Goal: Check status: Check status

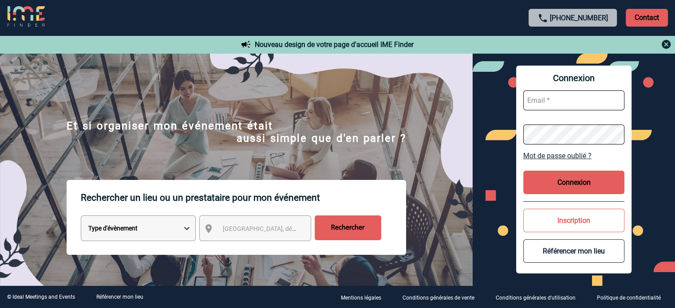
type input "ccornu@ime-groupe.com"
click at [604, 182] on button "Connexion" at bounding box center [573, 183] width 101 height 24
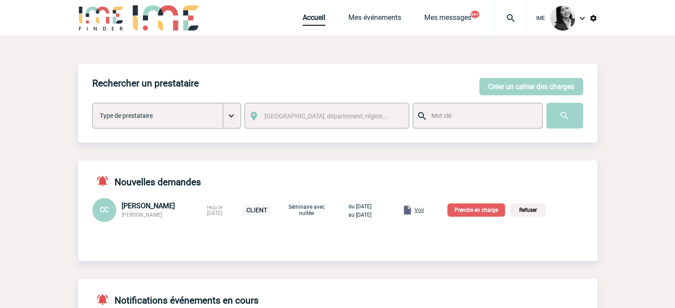
click at [511, 18] on img at bounding box center [511, 18] width 32 height 11
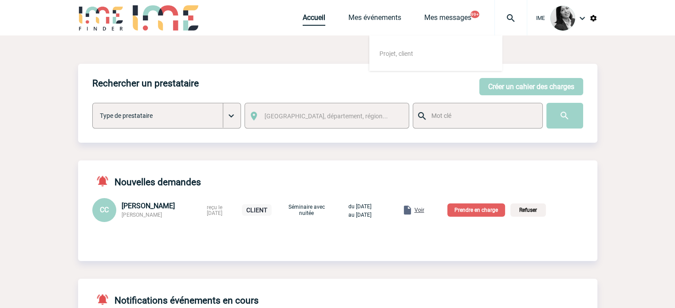
click at [309, 17] on link "Accueil" at bounding box center [313, 19] width 23 height 12
click at [380, 13] on link "Mes événements" at bounding box center [374, 19] width 53 height 12
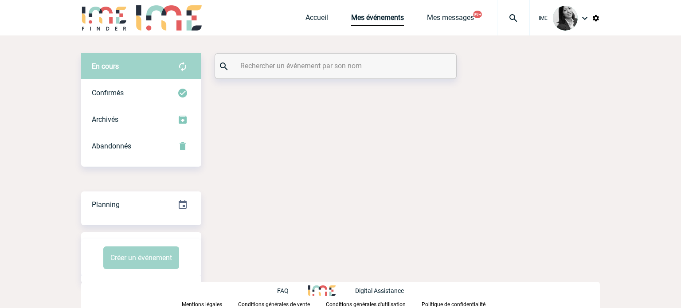
click at [341, 67] on input "text" at bounding box center [336, 65] width 197 height 13
paste input "2000423614"
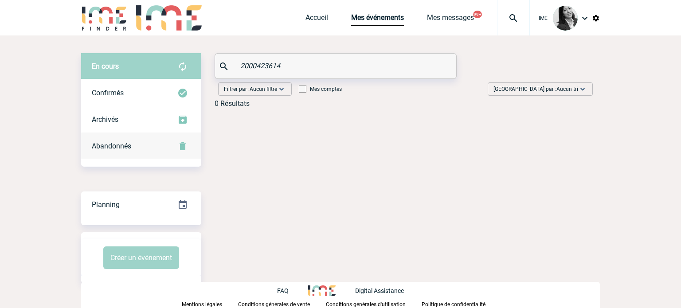
click at [137, 148] on div "Abandonnés" at bounding box center [141, 146] width 120 height 27
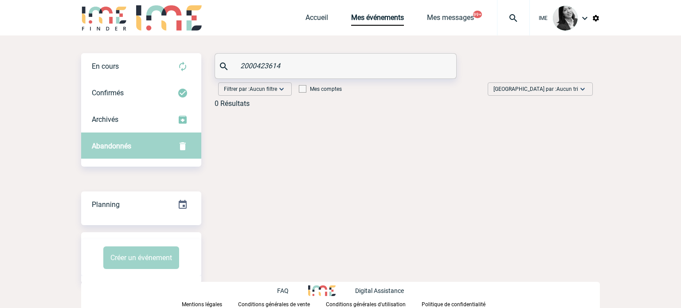
click at [310, 62] on input "2000423614" at bounding box center [336, 65] width 197 height 13
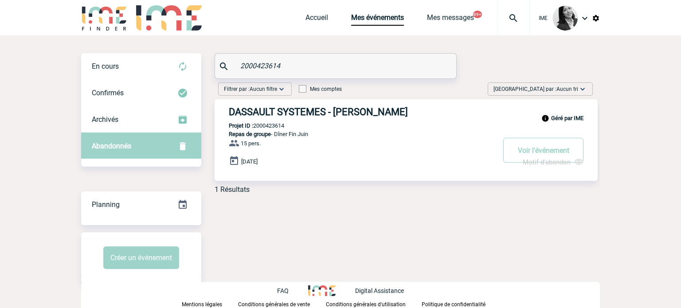
type input "2000423614"
click at [357, 111] on h3 "DASSAULT SYSTEMES - Caroline FORESTIER" at bounding box center [362, 111] width 266 height 11
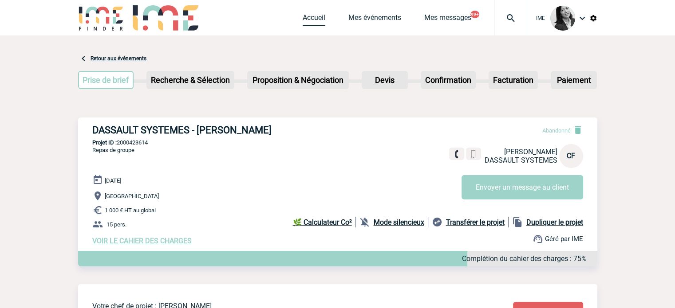
drag, startPoint x: 313, startPoint y: 16, endPoint x: 313, endPoint y: 21, distance: 4.9
click at [313, 16] on link "Accueil" at bounding box center [313, 19] width 23 height 12
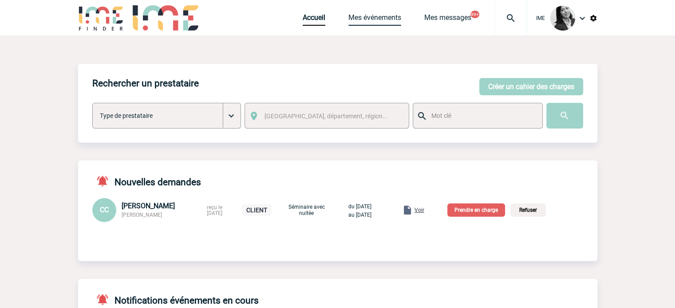
click at [365, 16] on link "Mes événements" at bounding box center [374, 19] width 53 height 12
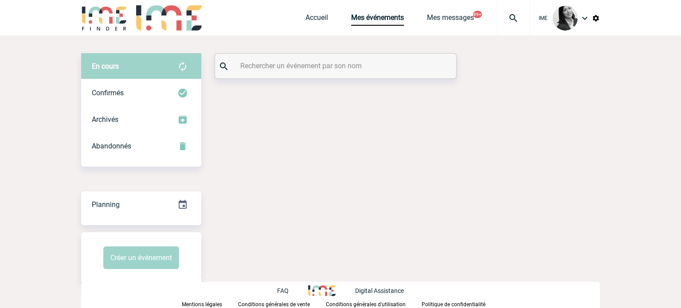
click at [310, 60] on div at bounding box center [335, 66] width 241 height 25
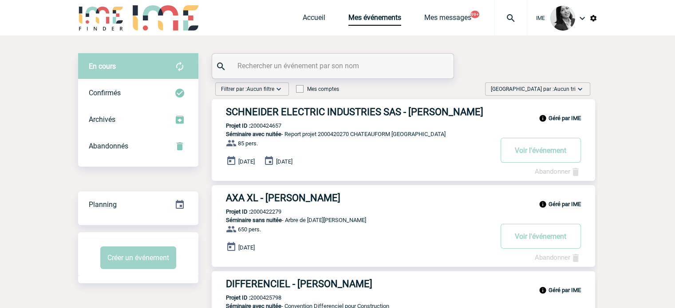
drag, startPoint x: 280, startPoint y: 69, endPoint x: 287, endPoint y: 71, distance: 6.9
click at [280, 69] on input "text" at bounding box center [333, 65] width 197 height 13
paste input "2000423260"
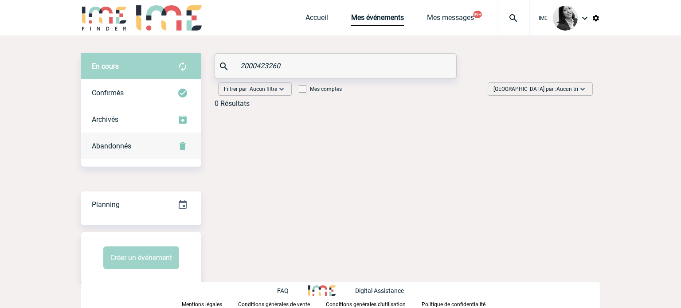
drag, startPoint x: 156, startPoint y: 151, endPoint x: 279, endPoint y: 136, distance: 124.3
click at [156, 151] on div "Abandonnés" at bounding box center [141, 146] width 120 height 27
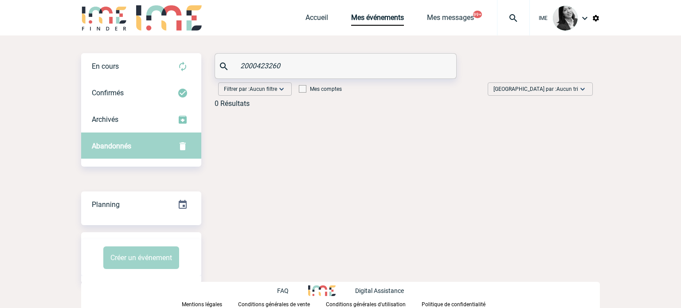
click at [338, 60] on input "2000423260" at bounding box center [336, 65] width 197 height 13
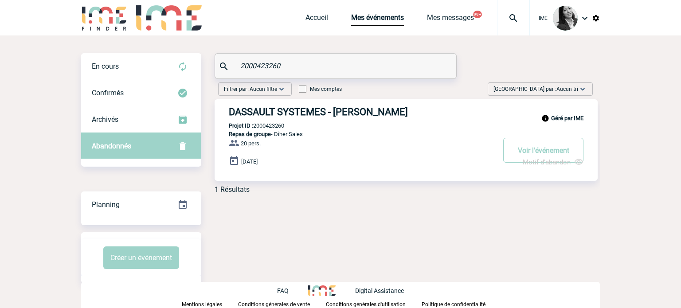
type input "2000423260"
